Goal: Task Accomplishment & Management: Manage account settings

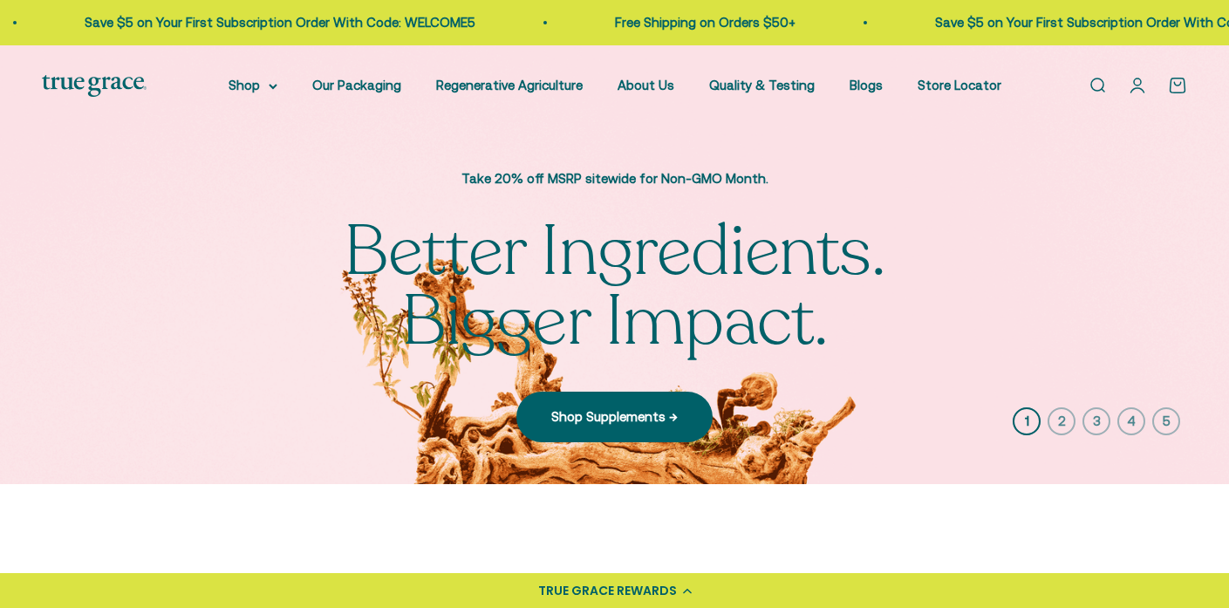
click at [1139, 82] on link "Open account page" at bounding box center [1137, 85] width 19 height 19
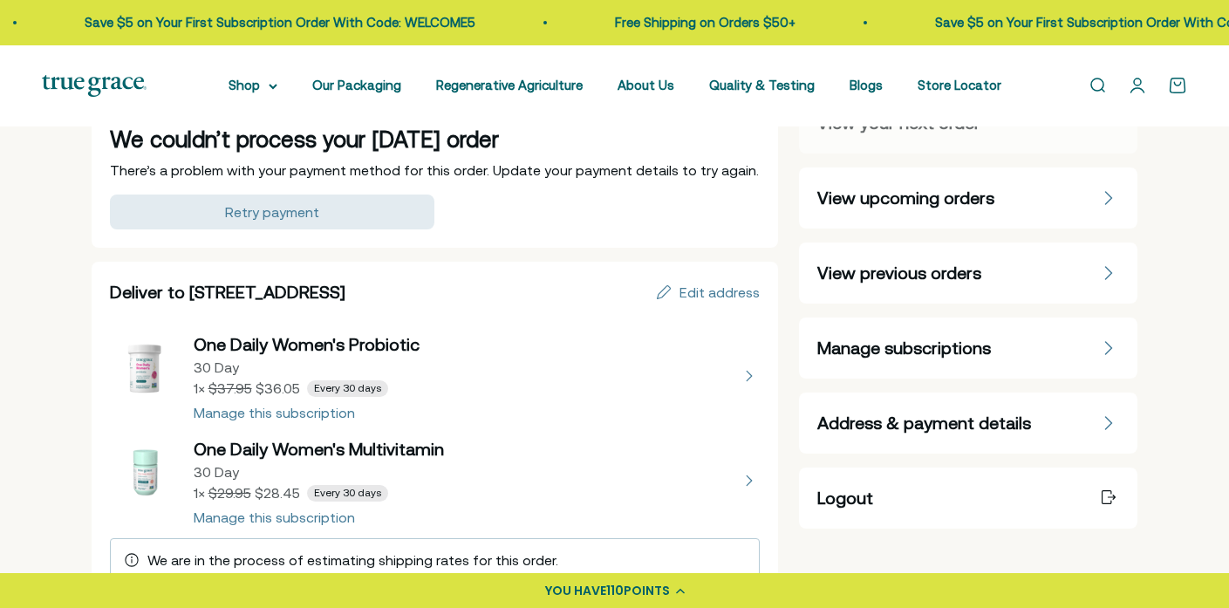
scroll to position [98, 0]
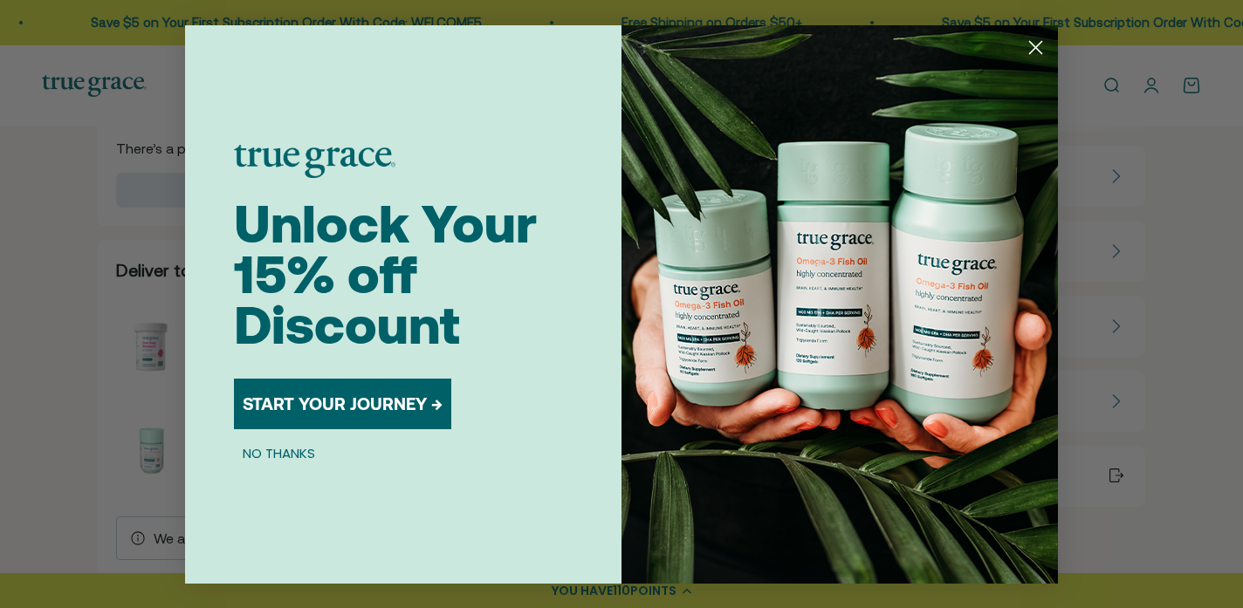
click at [1034, 49] on icon "Close dialog" at bounding box center [1036, 47] width 12 height 12
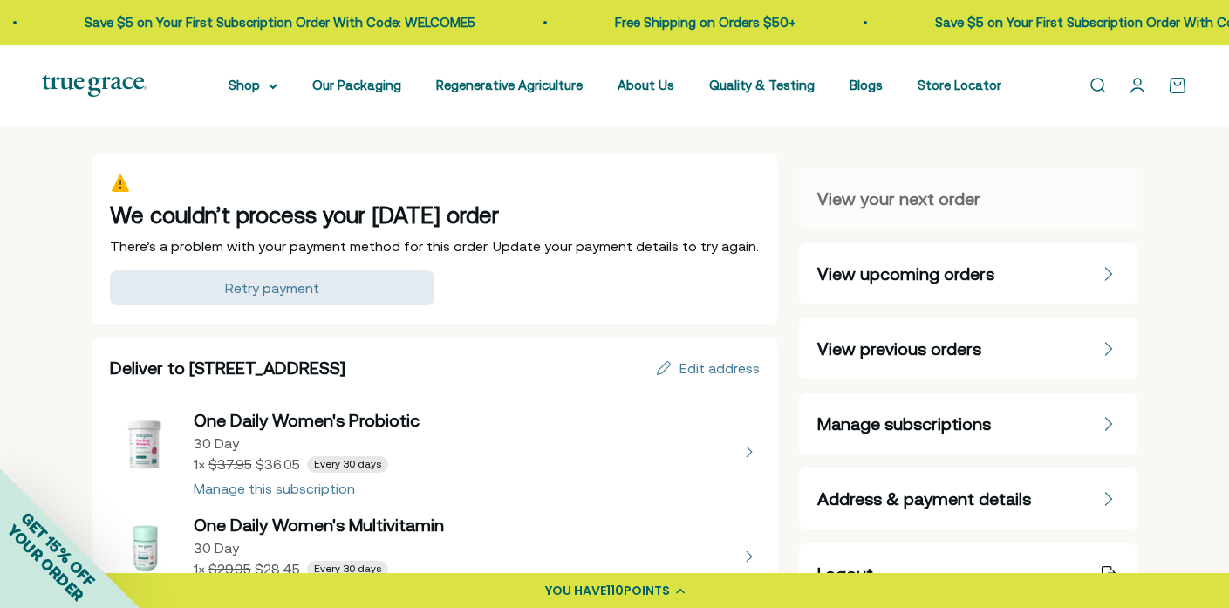
scroll to position [3, 0]
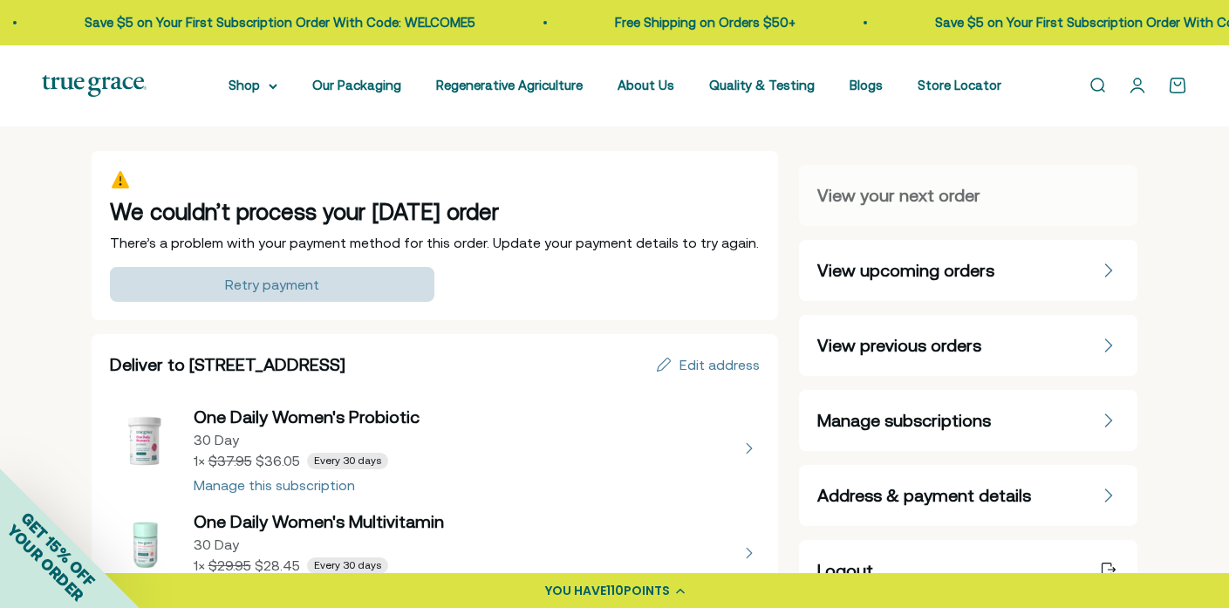
click at [258, 282] on div "Retry payment" at bounding box center [272, 284] width 94 height 14
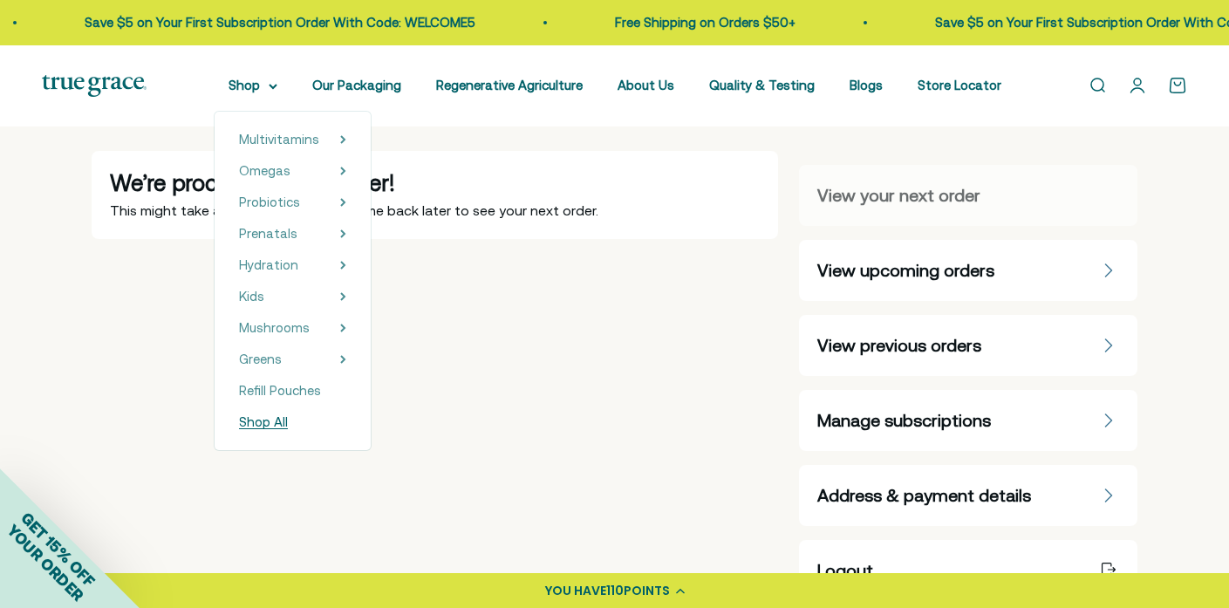
click at [288, 421] on span "Shop All" at bounding box center [263, 421] width 49 height 15
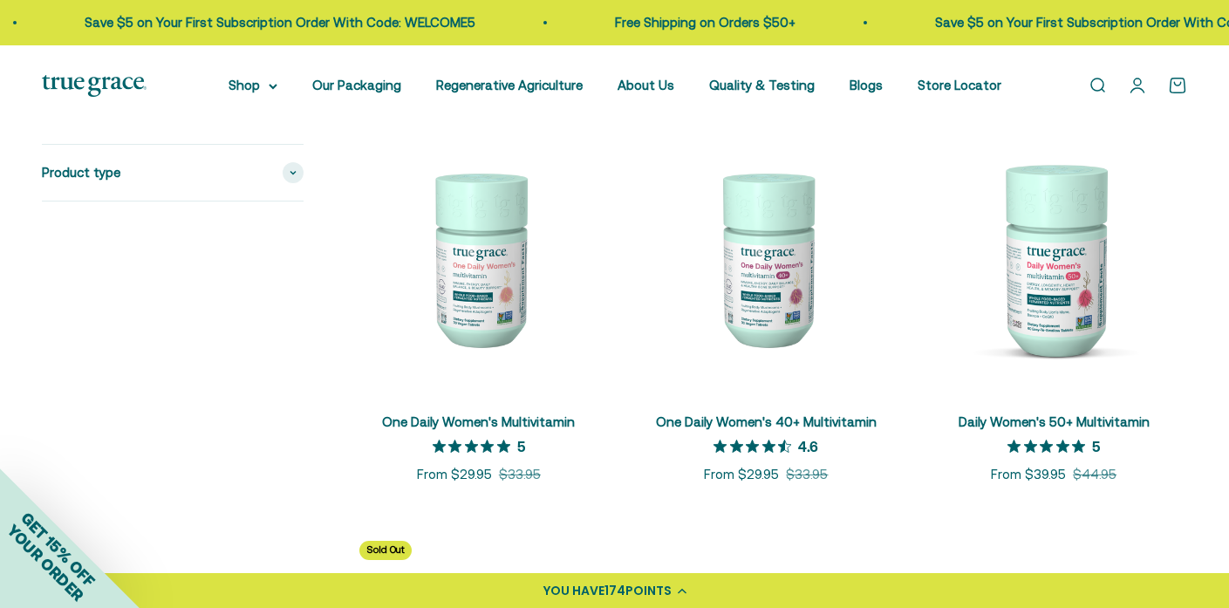
scroll to position [393, 0]
